Goal: Task Accomplishment & Management: Use online tool/utility

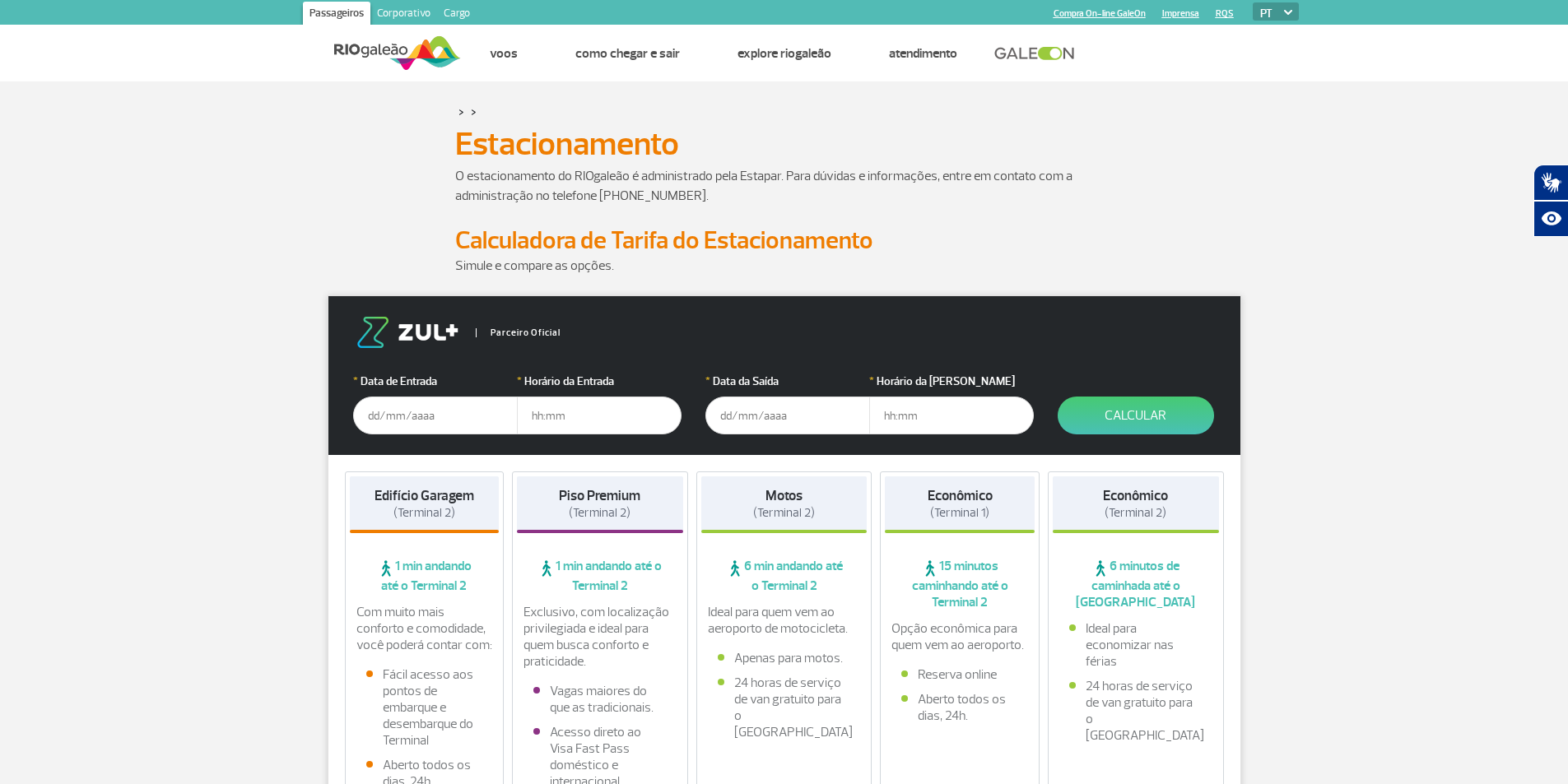
click at [413, 408] on input "text" at bounding box center [435, 416] width 164 height 38
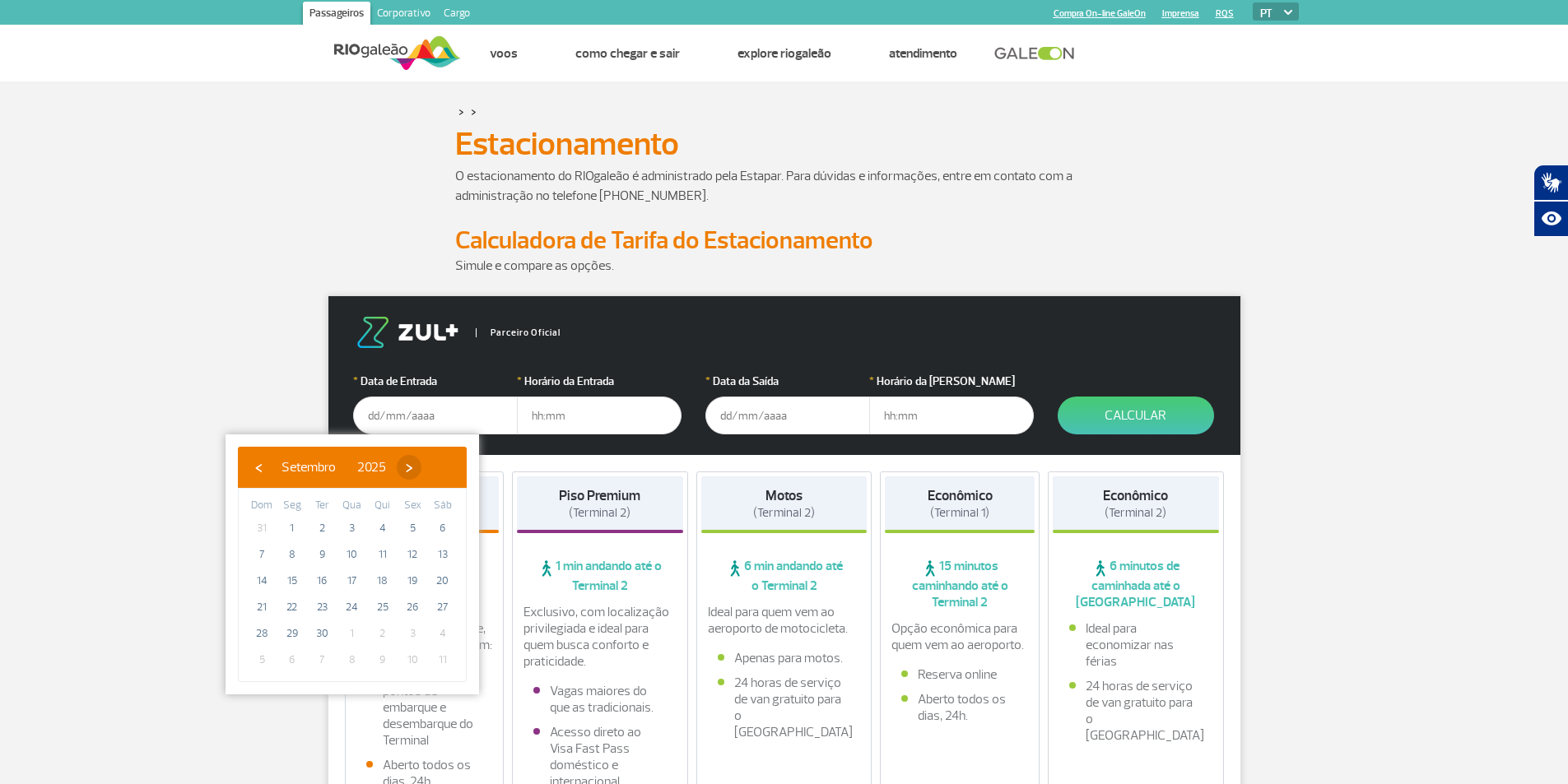
click at [421, 473] on span "›" at bounding box center [409, 466] width 24 height 24
click at [411, 472] on span "›" at bounding box center [399, 466] width 24 height 24
click at [266, 660] on span "30" at bounding box center [261, 659] width 26 height 26
type input "[DATE]"
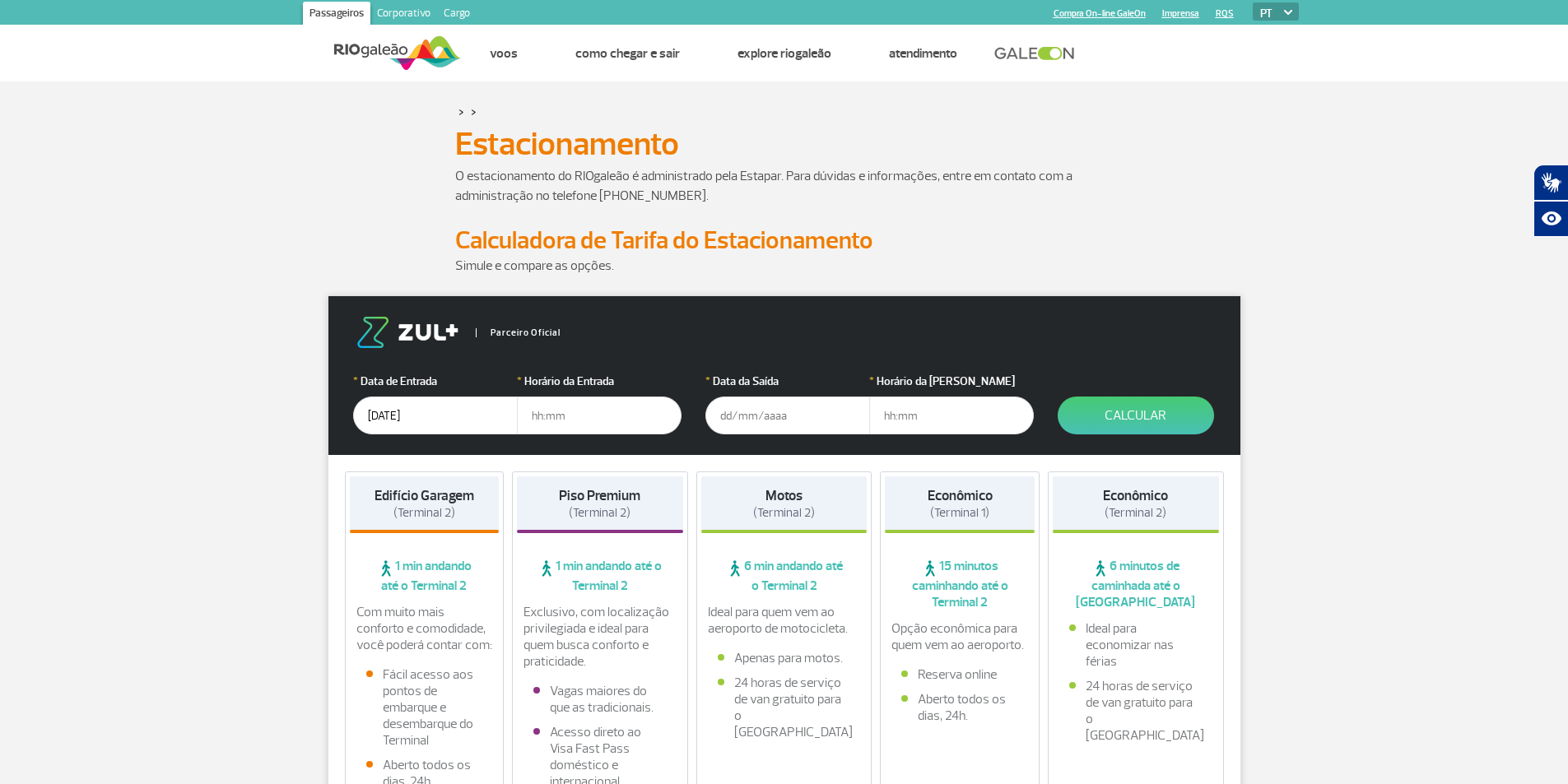
click at [553, 420] on input "text" at bounding box center [599, 416] width 164 height 38
click at [738, 425] on input "text" at bounding box center [788, 416] width 164 height 38
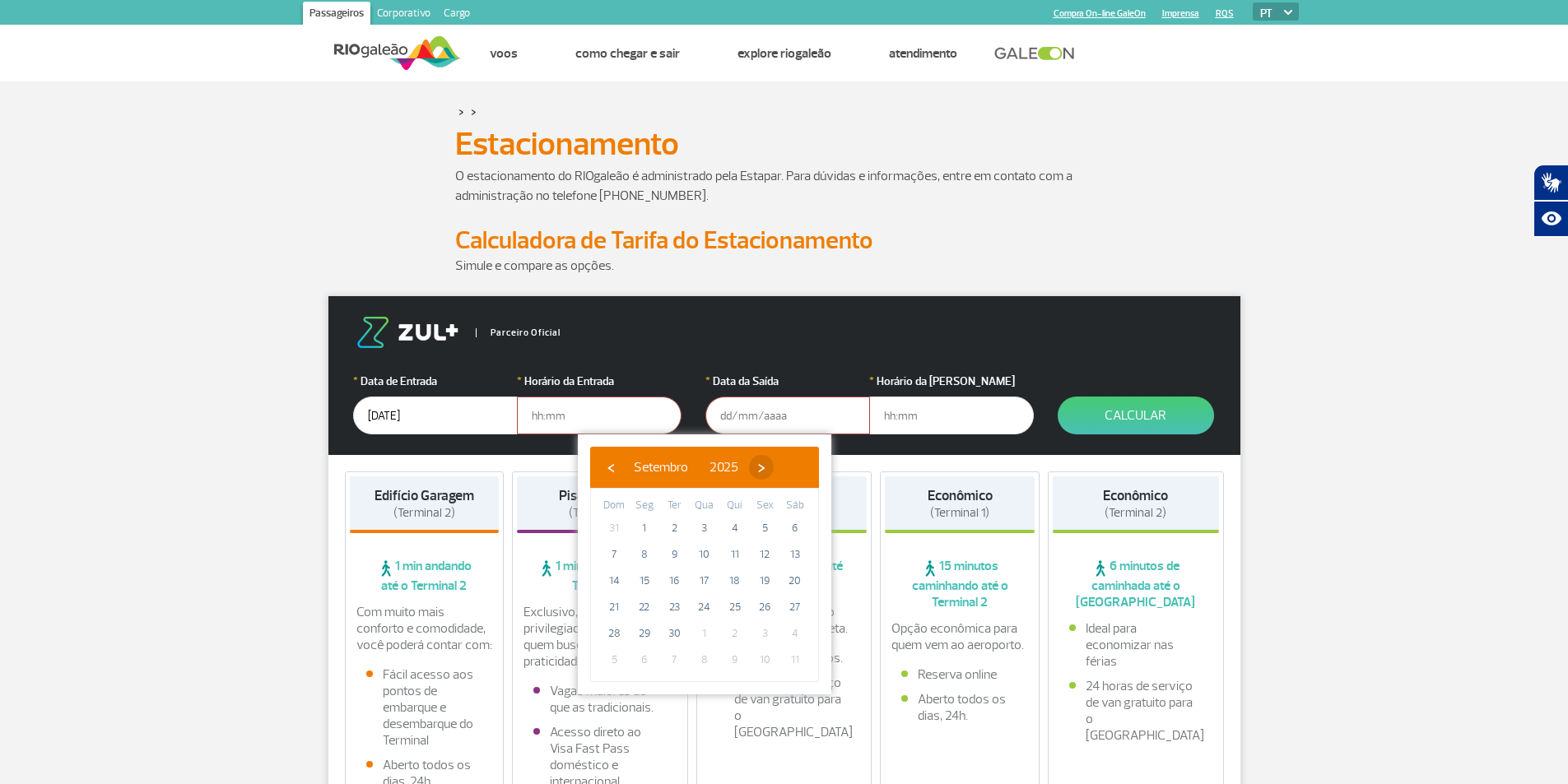
click at [773, 465] on span "›" at bounding box center [761, 466] width 24 height 24
click at [763, 466] on span "›" at bounding box center [751, 466] width 24 height 24
click at [776, 466] on span "›" at bounding box center [763, 466] width 24 height 24
click at [610, 473] on span "‹" at bounding box center [610, 466] width 24 height 24
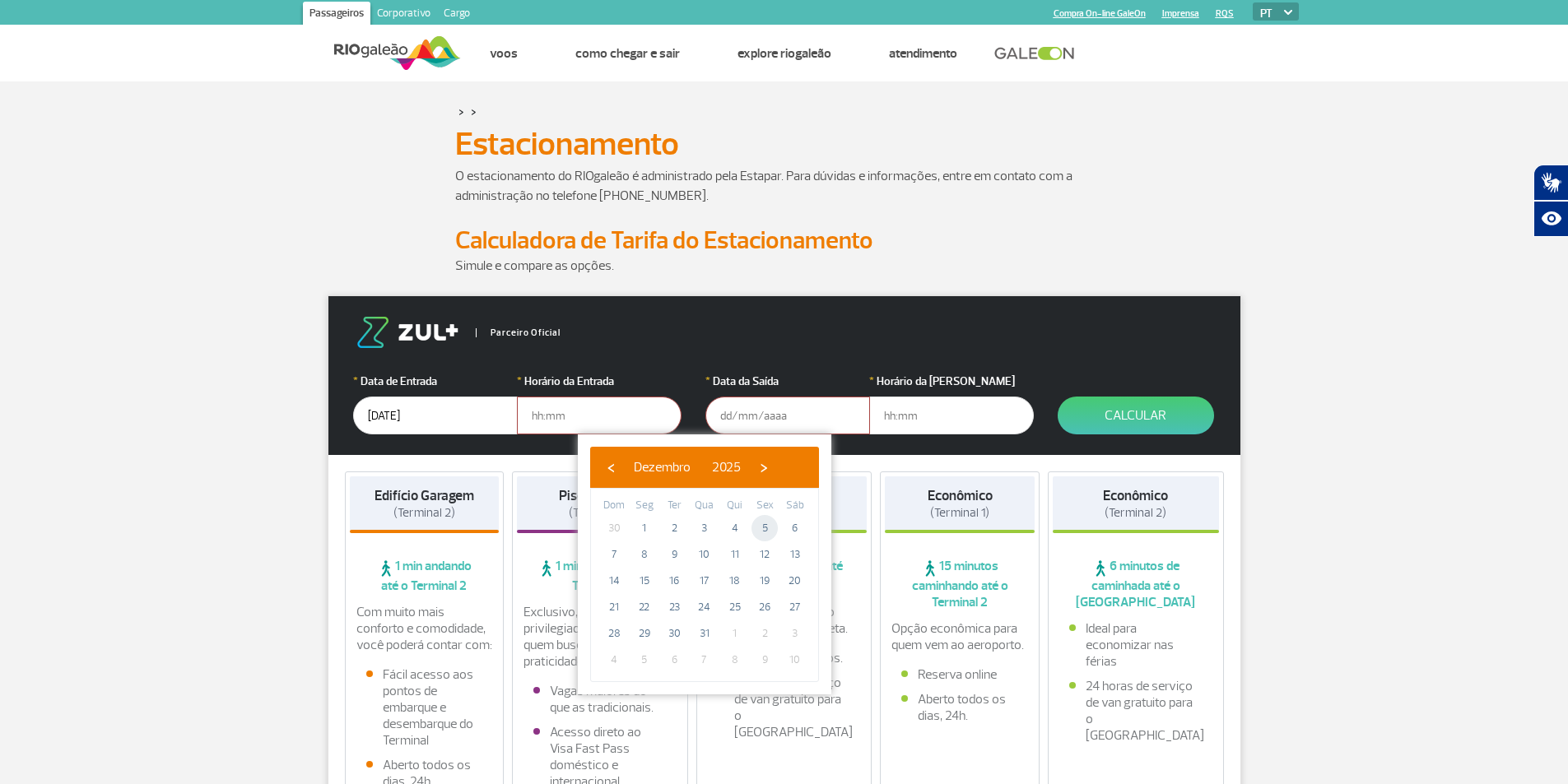
click at [760, 525] on span "5" at bounding box center [764, 528] width 26 height 26
type input "[DATE]"
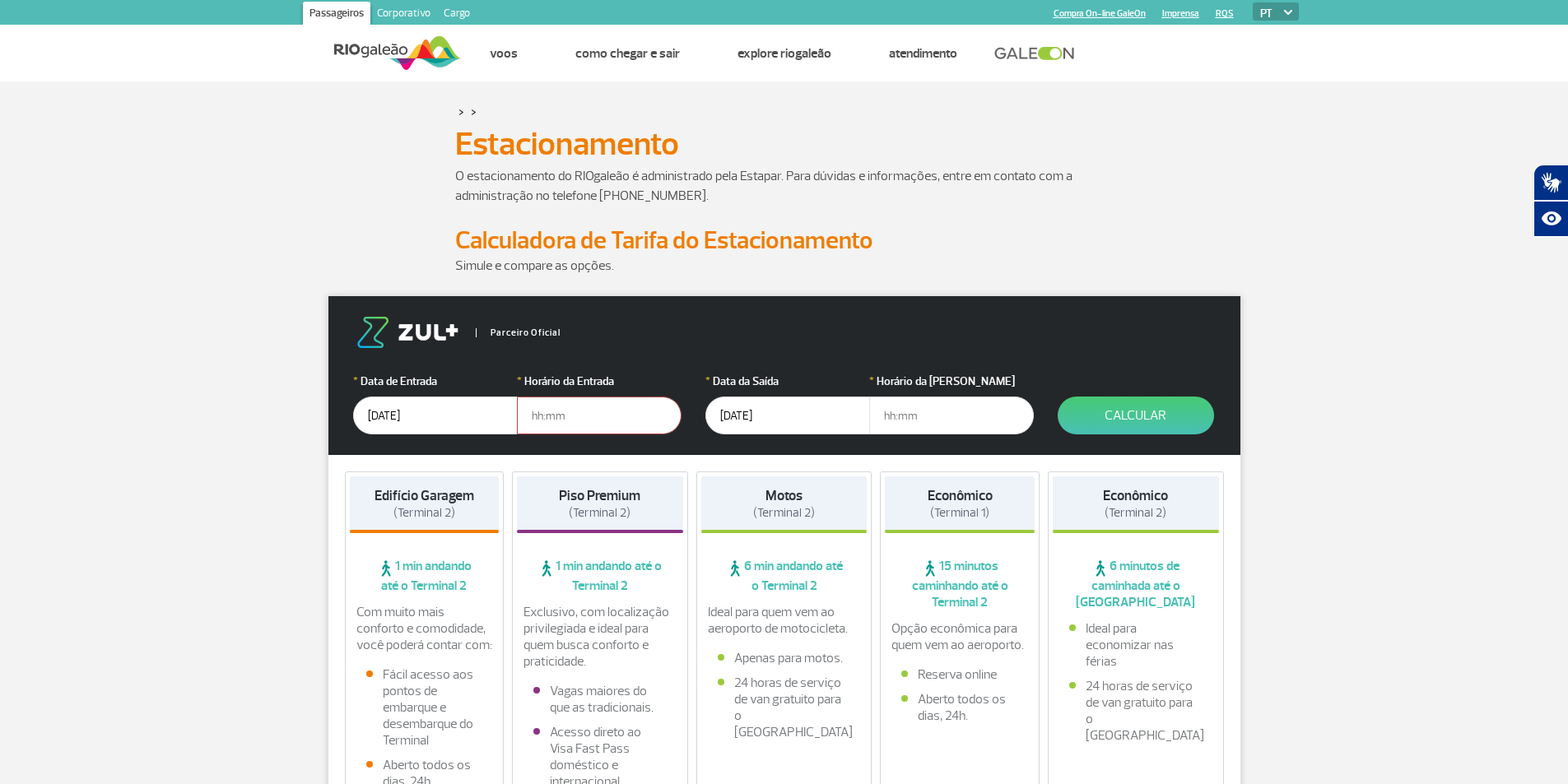
click at [623, 420] on input "text" at bounding box center [599, 416] width 164 height 38
click at [583, 429] on input "text" at bounding box center [599, 416] width 164 height 38
click at [545, 417] on input "text" at bounding box center [599, 416] width 164 height 38
click at [540, 424] on input "10:00" at bounding box center [599, 416] width 164 height 38
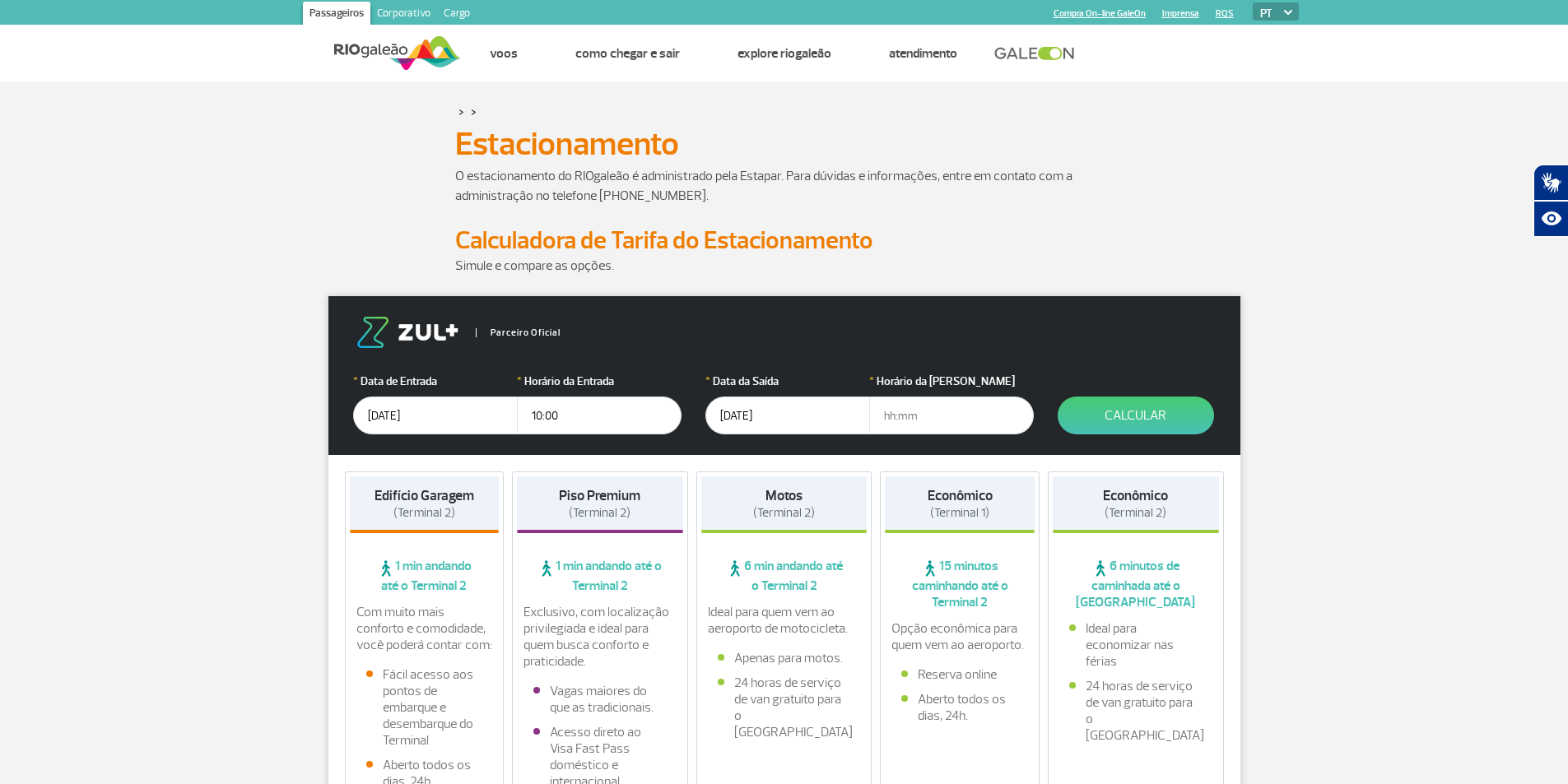
click at [540, 424] on input "10:00" at bounding box center [599, 416] width 164 height 38
type input "04:55"
click at [895, 436] on form "Parceiro Oficial * Data de Entrada [DATE] * Horário da Entrada 04:55 * Data da …" at bounding box center [784, 375] width 912 height 159
click at [947, 424] on input "text" at bounding box center [951, 416] width 164 height 38
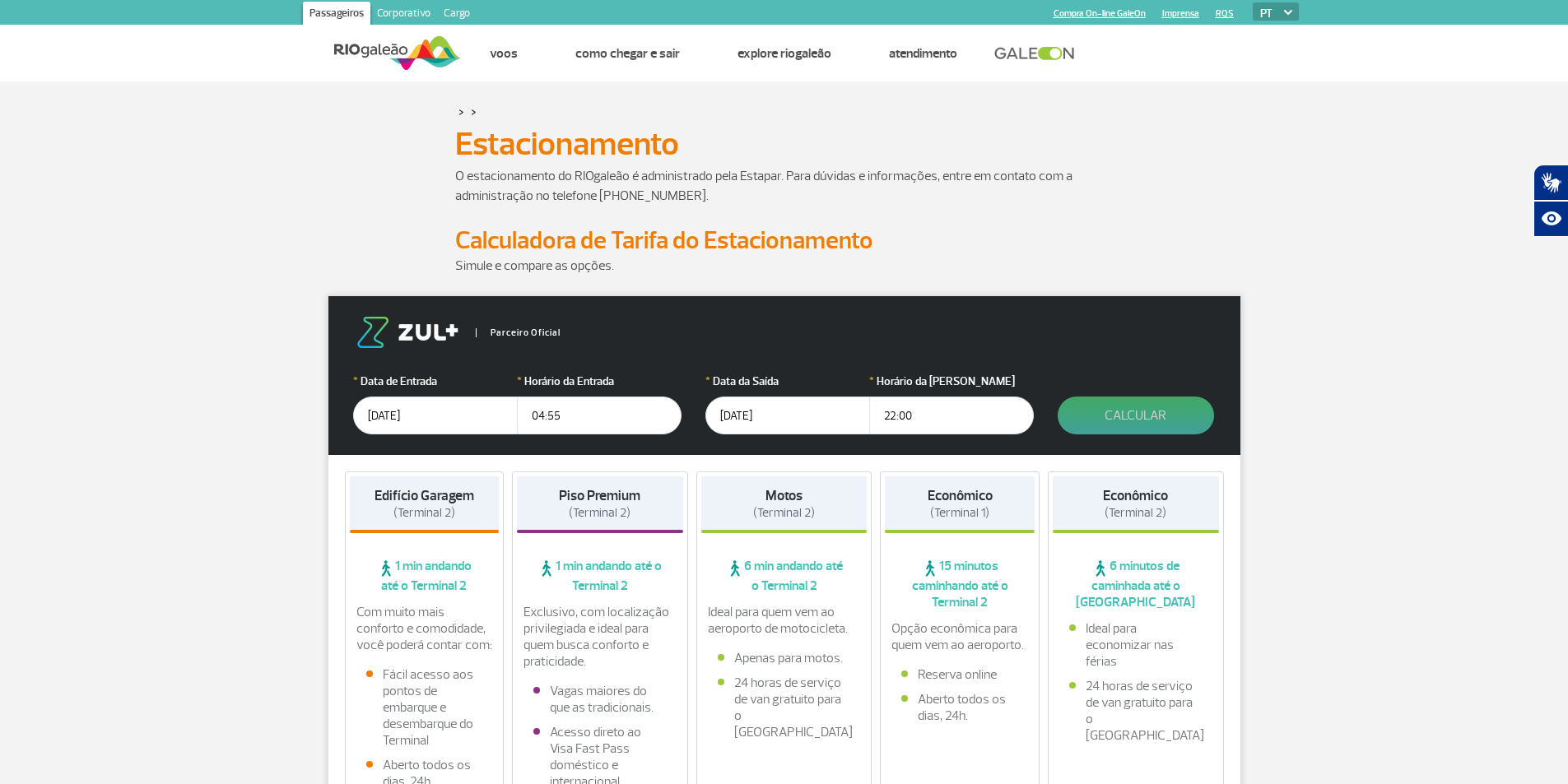
type input "22:00"
click at [1105, 412] on button "Calcular" at bounding box center [1135, 416] width 156 height 38
